Goal: Go to known website: Go to known website

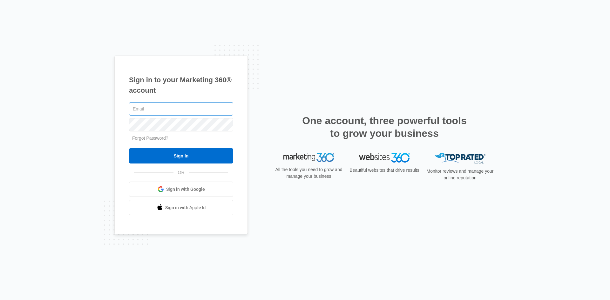
click at [172, 105] on input "text" at bounding box center [181, 108] width 104 height 13
click at [170, 109] on input "text" at bounding box center [181, 108] width 104 height 13
click at [171, 190] on span "Sign in with Google" at bounding box center [185, 189] width 39 height 7
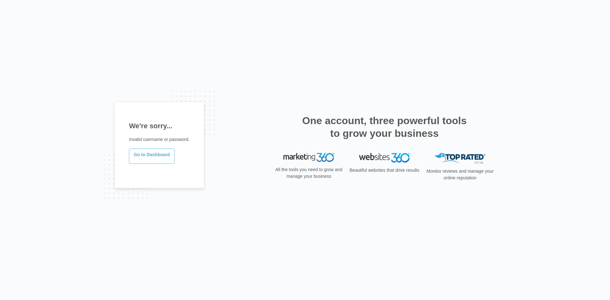
click at [139, 157] on link "Go to Dashboard" at bounding box center [152, 156] width 46 height 15
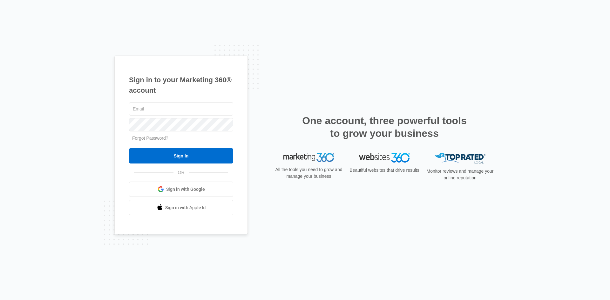
click at [171, 190] on span "Sign in with Google" at bounding box center [185, 189] width 39 height 7
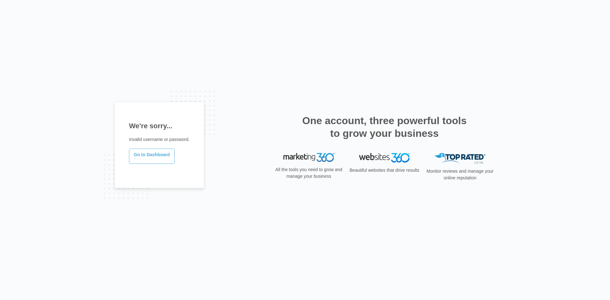
drag, startPoint x: 167, startPoint y: 156, endPoint x: 172, endPoint y: 154, distance: 5.9
click at [167, 156] on link "Go to Dashboard" at bounding box center [152, 156] width 46 height 15
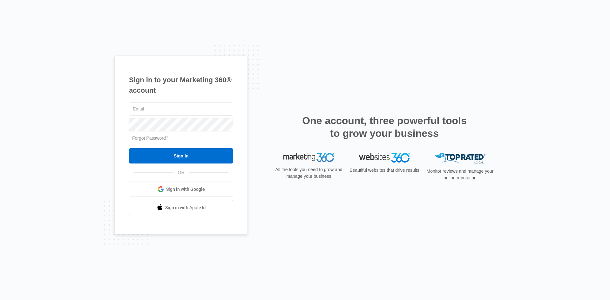
click at [591, 16] on div "Sign in to your Marketing 360® account Forgot Password? Sign In OR Sign in with…" at bounding box center [305, 150] width 610 height 300
click at [370, 58] on div "Sign in to your Marketing 360® account Forgot Password? Sign In OR" at bounding box center [304, 150] width 381 height 189
